Goal: Task Accomplishment & Management: Manage account settings

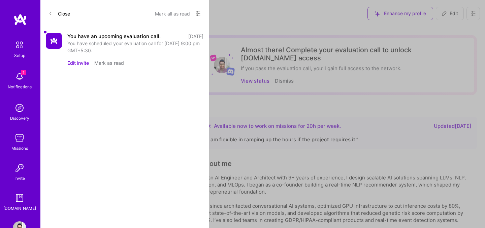
click at [84, 63] on button "Edit invite" at bounding box center [78, 62] width 22 height 7
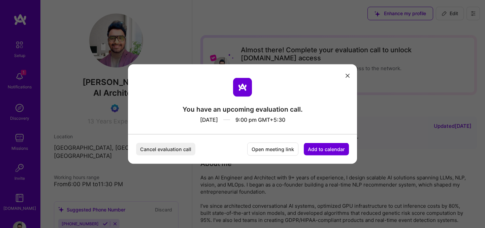
click at [317, 150] on button "Add to calendar" at bounding box center [326, 149] width 45 height 12
click at [317, 97] on div "Google Calendar" at bounding box center [319, 97] width 56 height 13
click at [346, 76] on icon "modal" at bounding box center [348, 75] width 4 height 4
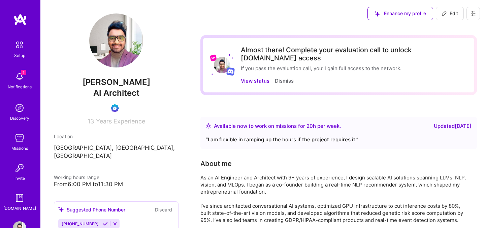
click at [98, 81] on span "Saurabh Hebbalkar" at bounding box center [116, 82] width 125 height 10
copy span "Saurabh Hebbalkar"
click at [469, 15] on button at bounding box center [473, 13] width 13 height 13
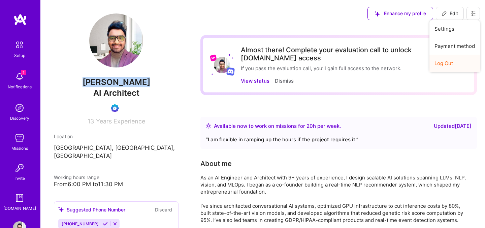
click at [446, 62] on button "Log Out" at bounding box center [455, 63] width 51 height 17
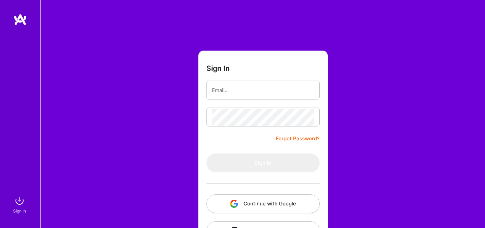
click at [240, 204] on button "Continue with Google" at bounding box center [263, 203] width 113 height 19
